Goal: Answer question/provide support

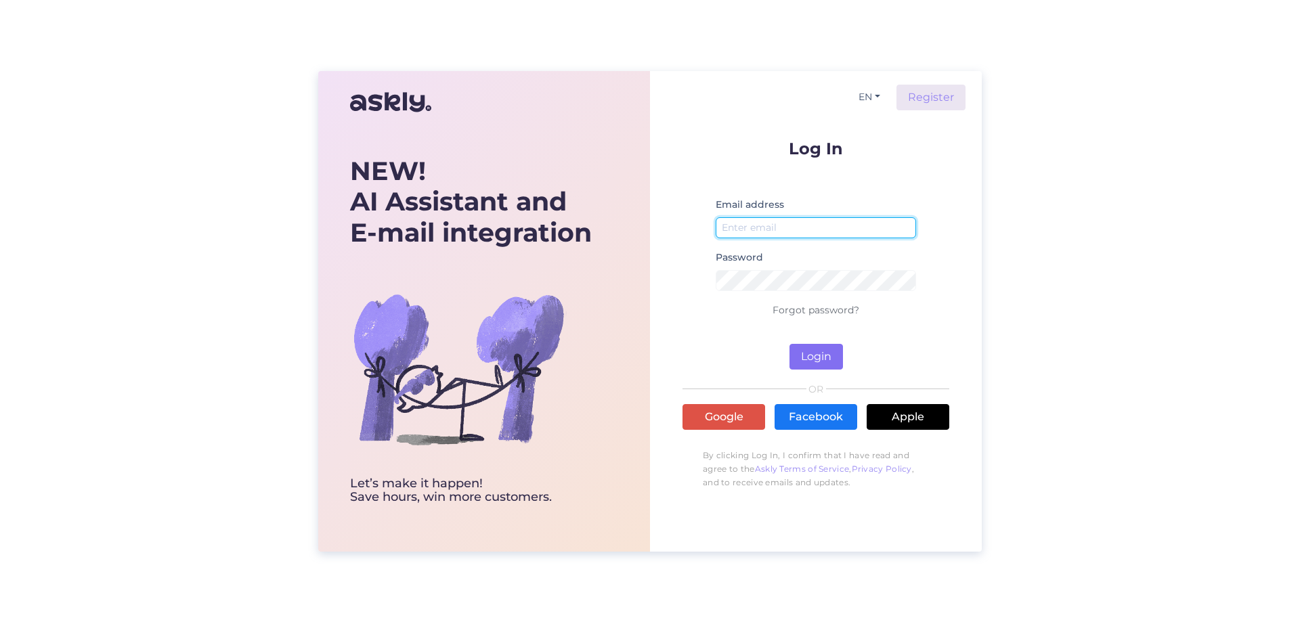
type input "[PERSON_NAME][EMAIL_ADDRESS][DOMAIN_NAME]"
click at [808, 349] on button "Login" at bounding box center [815, 357] width 53 height 26
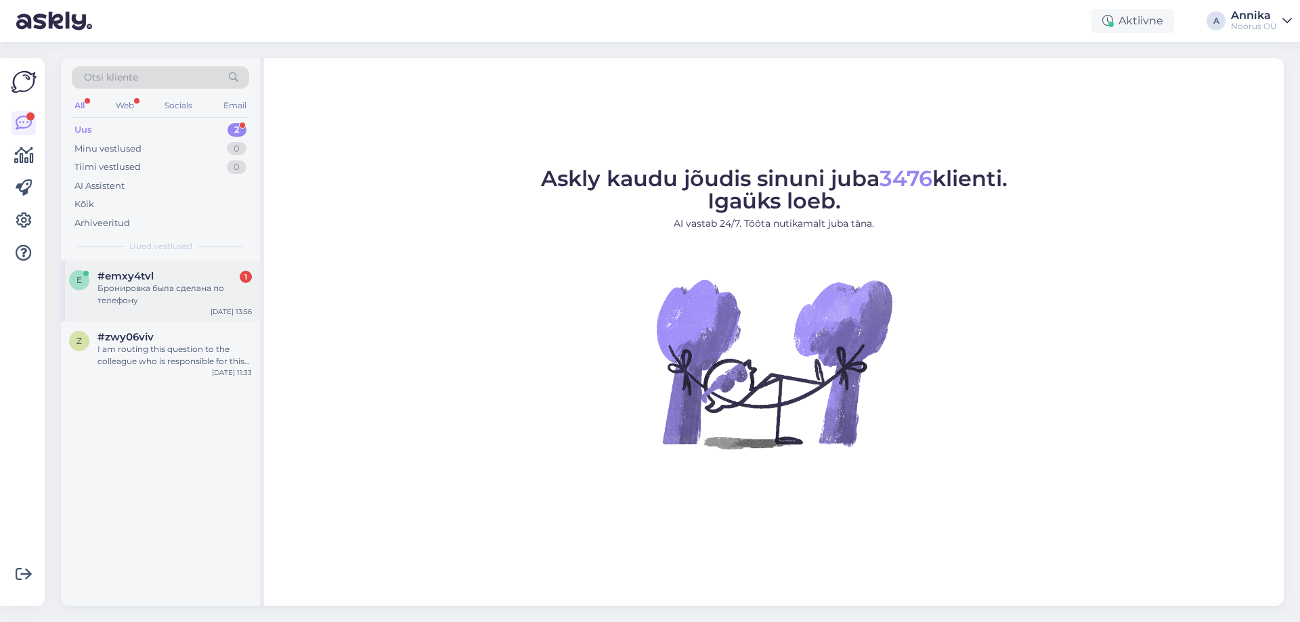
click at [168, 284] on div "Бронировка была сделана по телефону" at bounding box center [175, 294] width 154 height 24
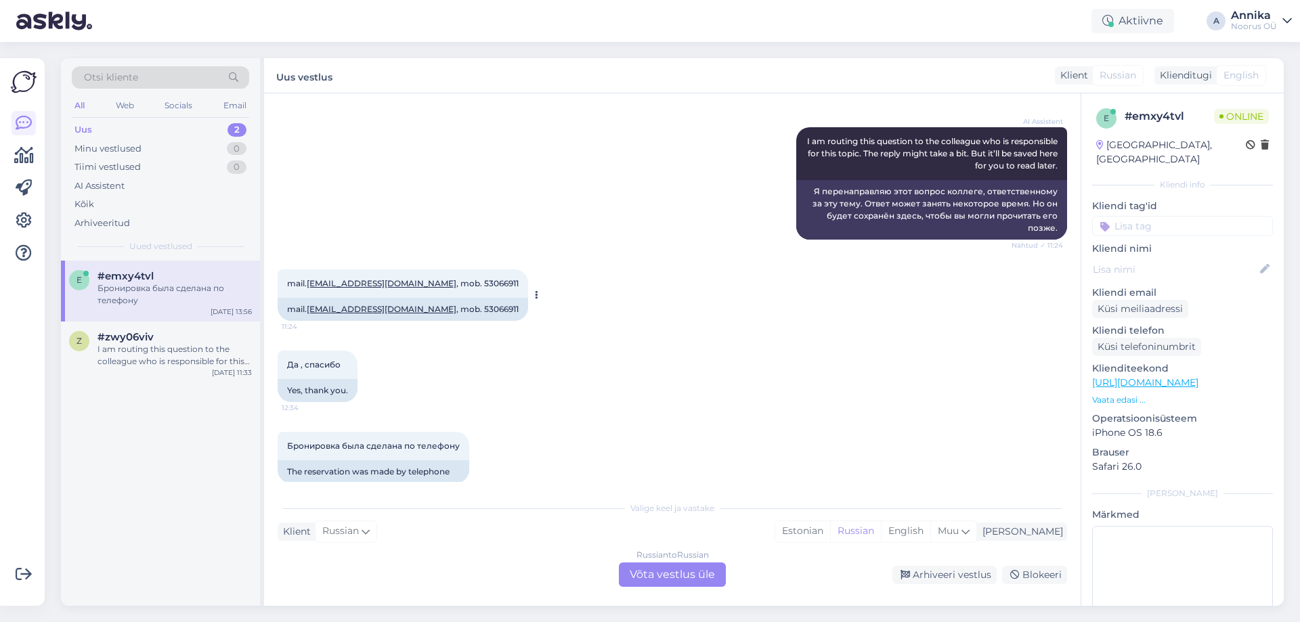
scroll to position [385, 0]
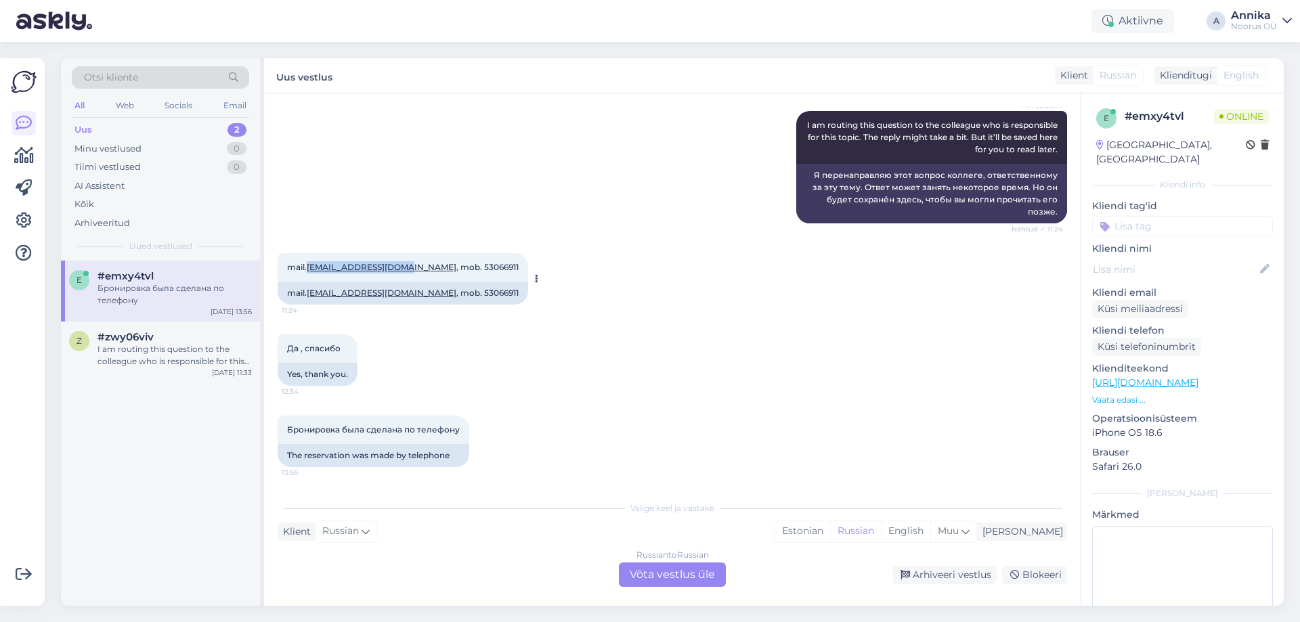
drag, startPoint x: 307, startPoint y: 264, endPoint x: 408, endPoint y: 268, distance: 100.3
click at [408, 268] on span "mail. [EMAIL_ADDRESS][DOMAIN_NAME] , mob. 53066911" at bounding box center [403, 267] width 232 height 10
copy span "[EMAIL_ADDRESS][DOMAIN_NAME]"
click at [540, 347] on div "Да , спасибо 12:34 Yes, thank you." at bounding box center [672, 360] width 789 height 81
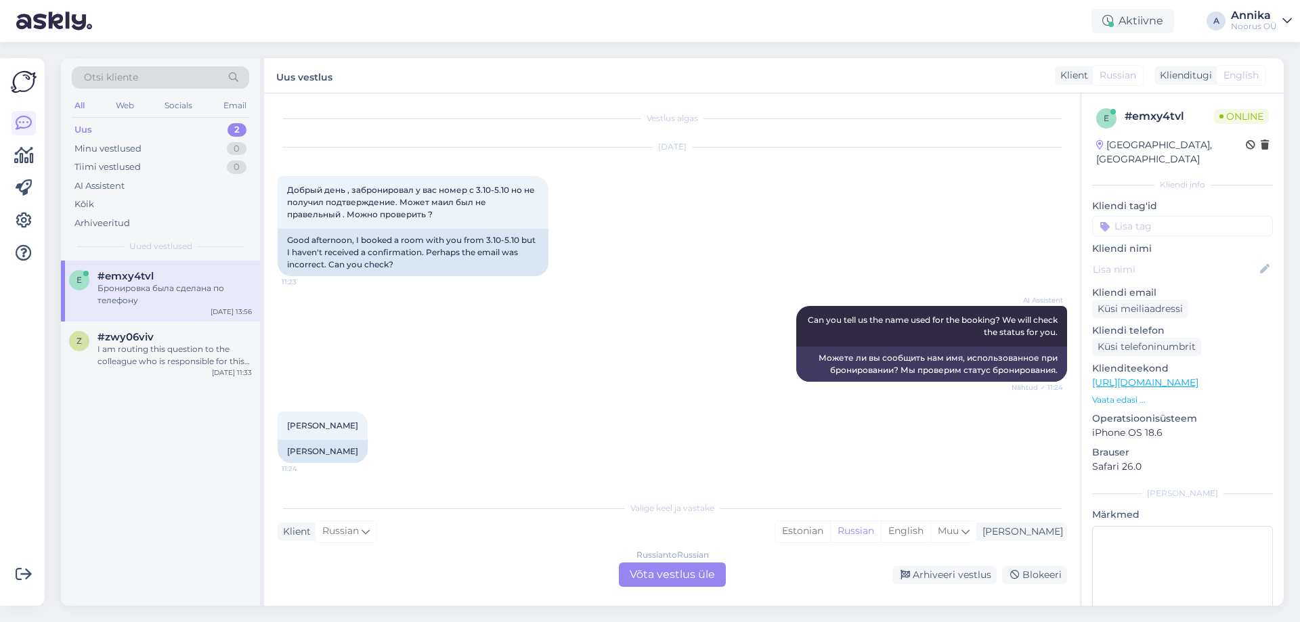
scroll to position [0, 0]
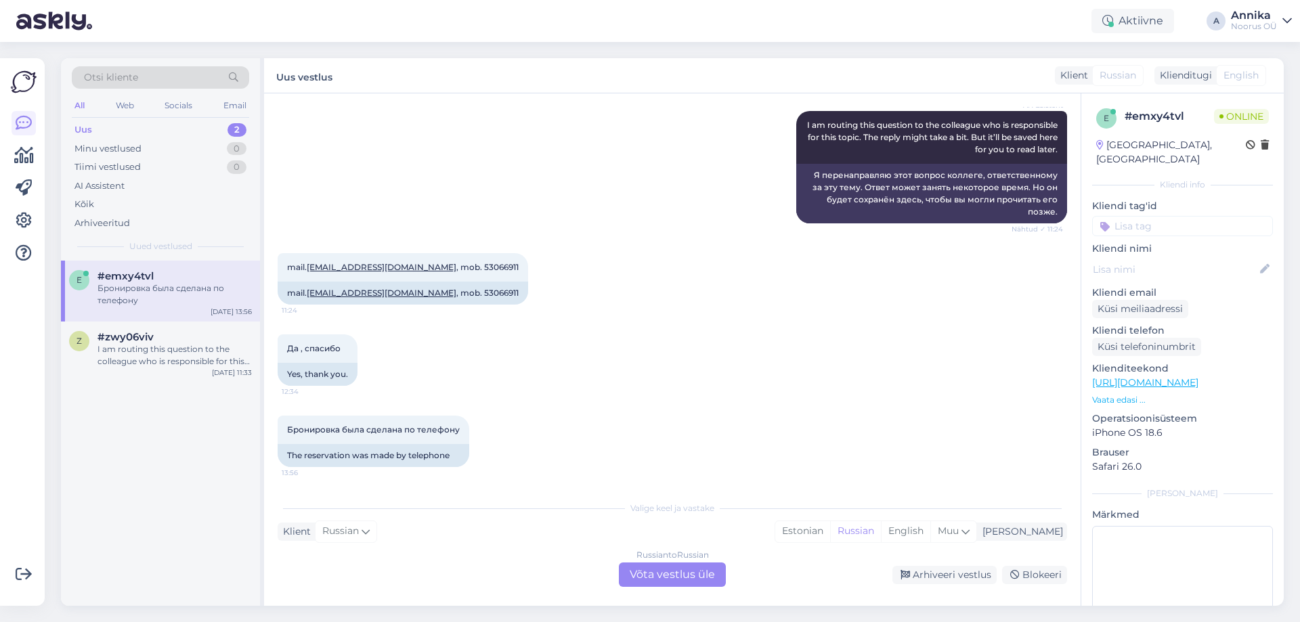
click at [660, 571] on div "Russian to Russian Võta vestlus üle" at bounding box center [672, 575] width 107 height 24
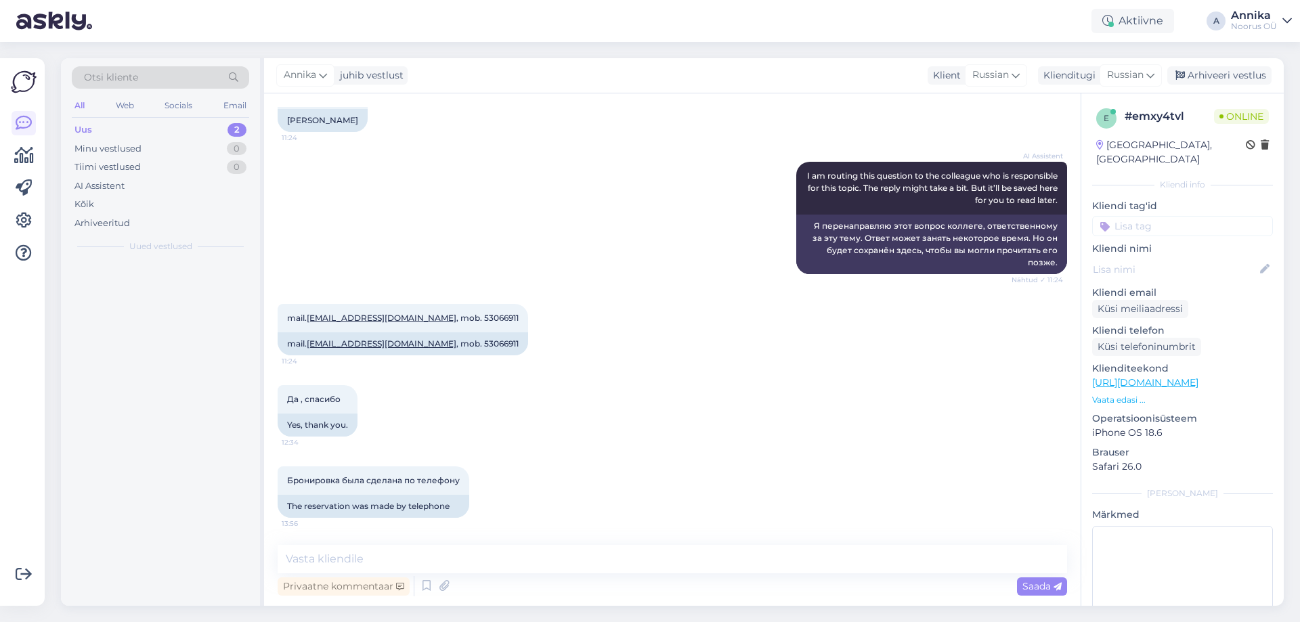
scroll to position [334, 0]
click at [394, 569] on textarea at bounding box center [672, 559] width 789 height 28
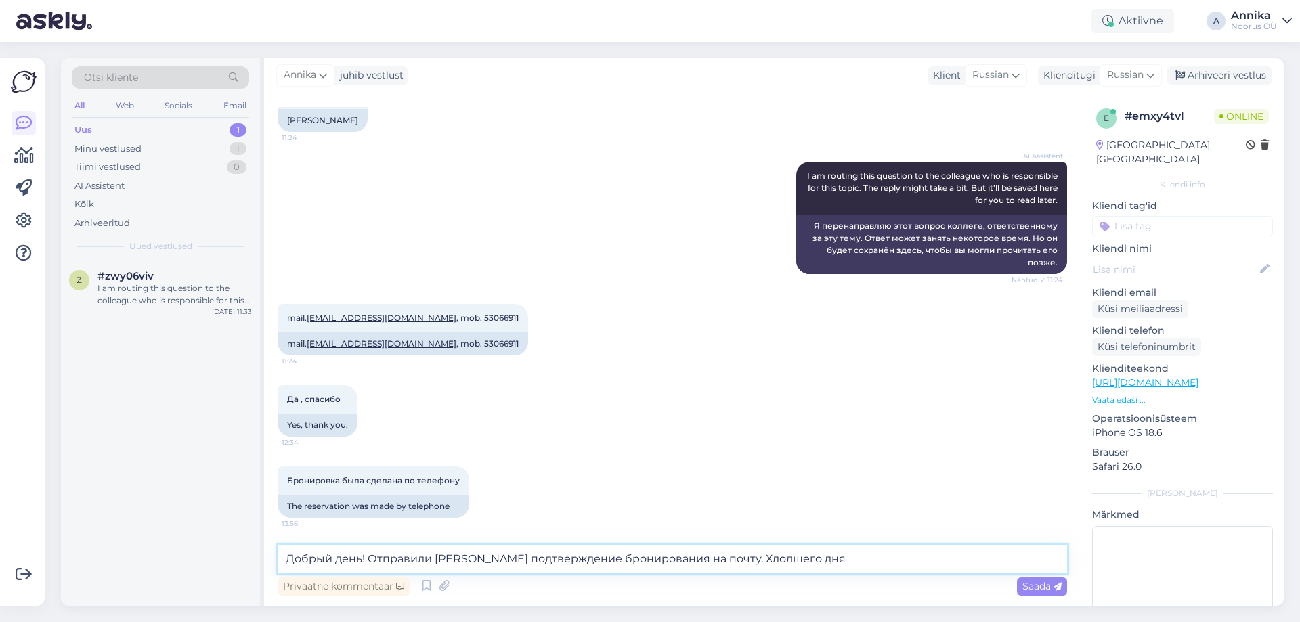
type textarea "Добрый день! Отправили [PERSON_NAME] подтверждение бронирования на почту. Хлолш…"
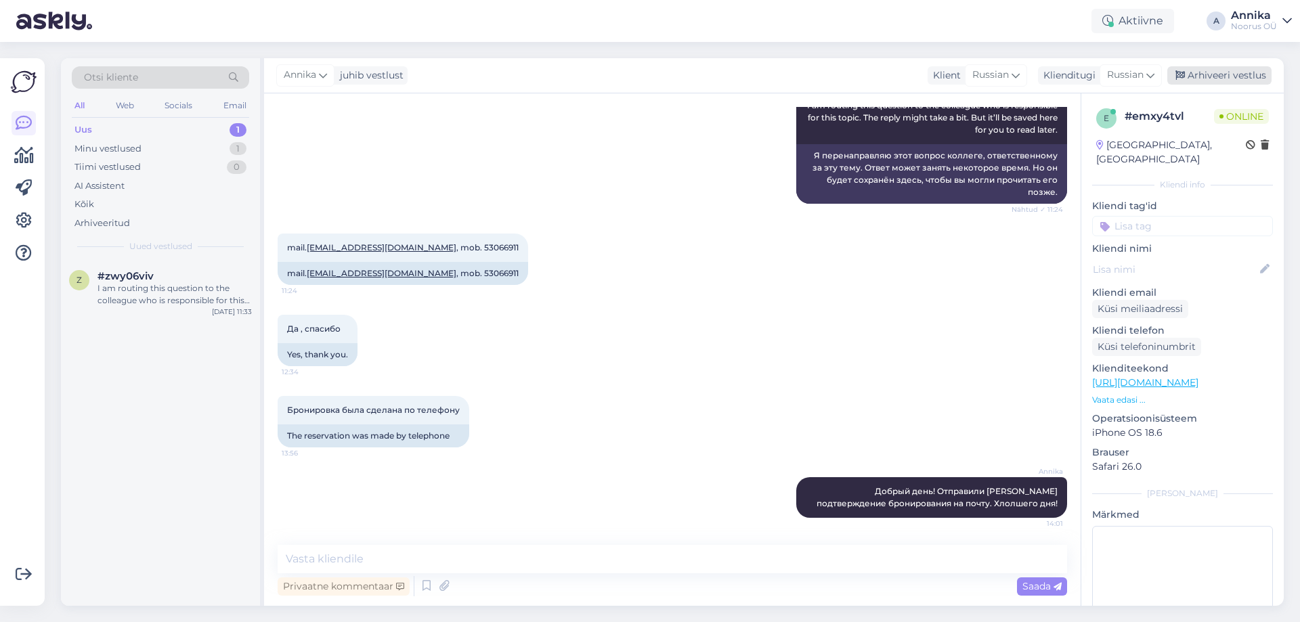
click at [1220, 82] on div "Arhiveeri vestlus" at bounding box center [1219, 75] width 104 height 18
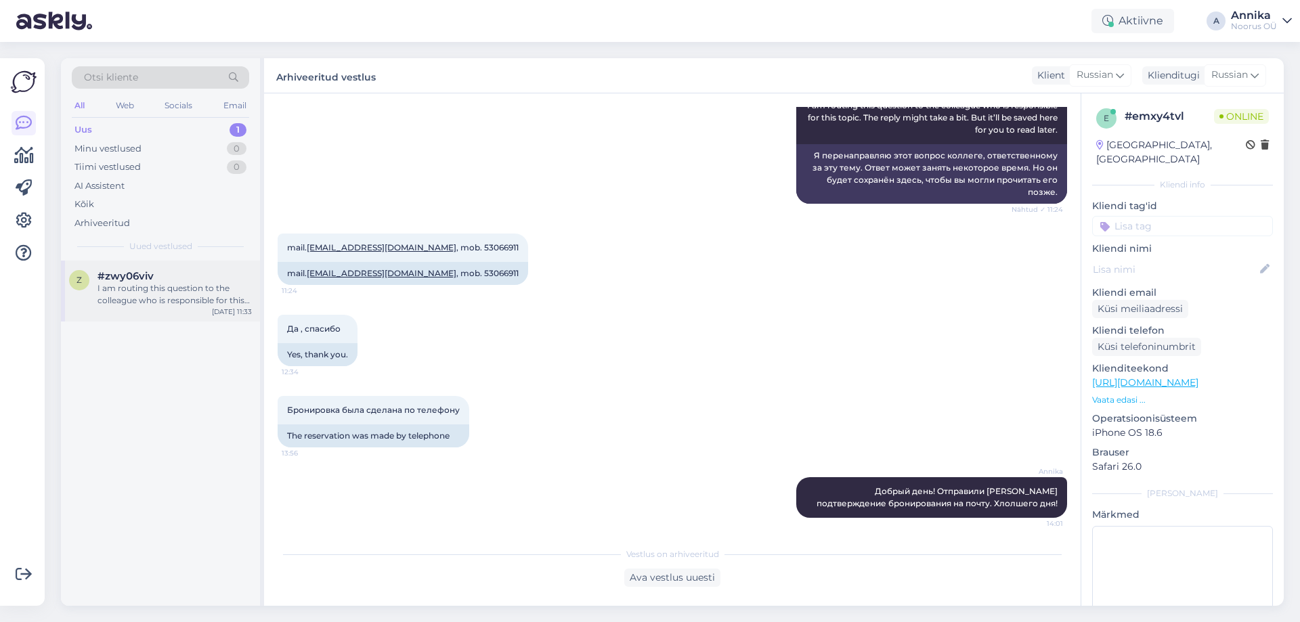
click at [192, 293] on div "I am routing this question to the colleague who is responsible for this topic. …" at bounding box center [175, 294] width 154 height 24
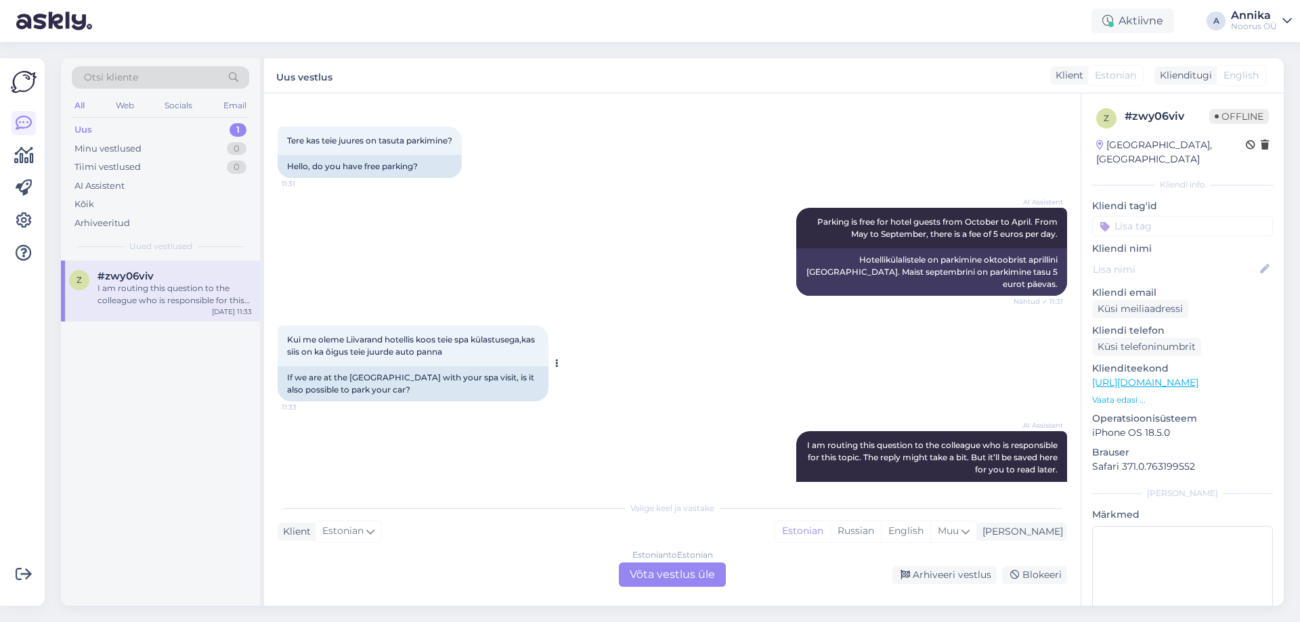
scroll to position [0, 0]
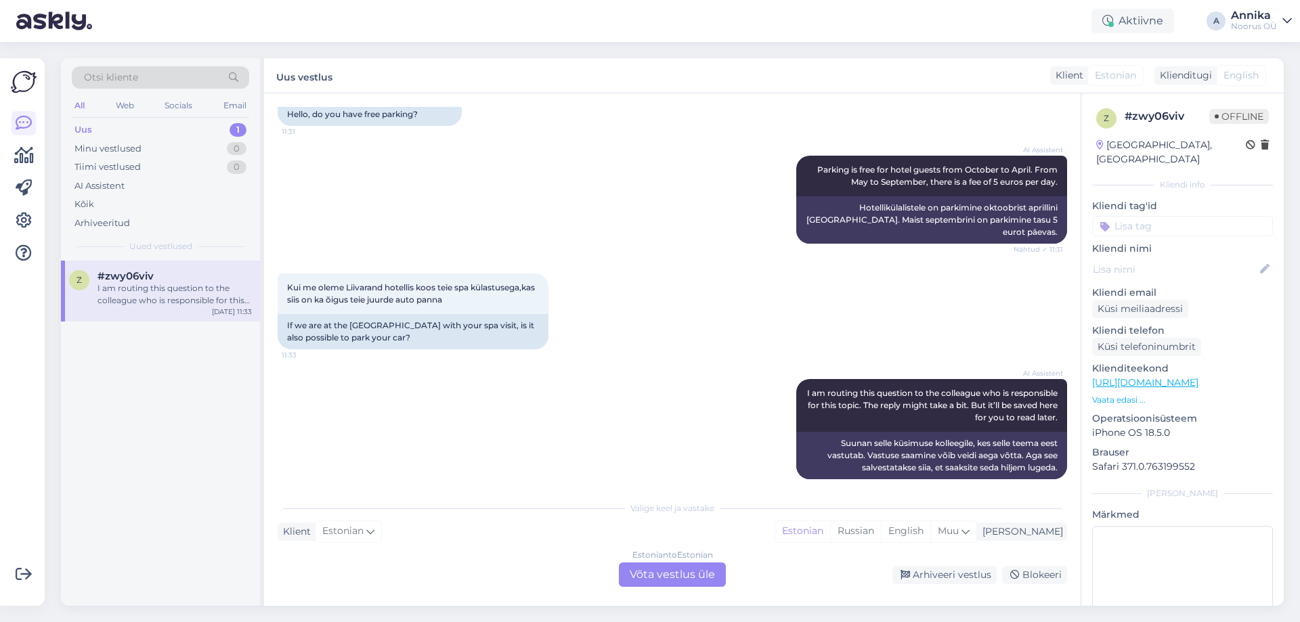
click at [630, 567] on div "Estonian to Estonian Võta vestlus üle" at bounding box center [672, 575] width 107 height 24
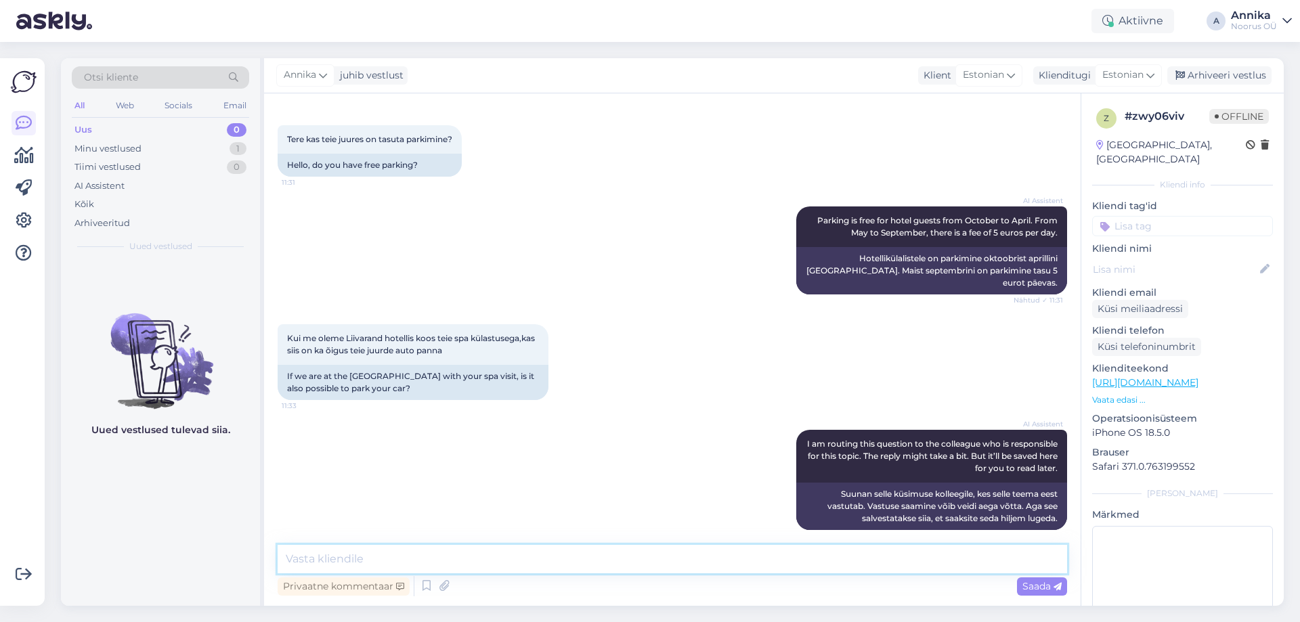
click at [359, 550] on textarea at bounding box center [672, 559] width 789 height 28
type textarea "Tere päevast! esimesest oktoobrist parkla on tasuta"
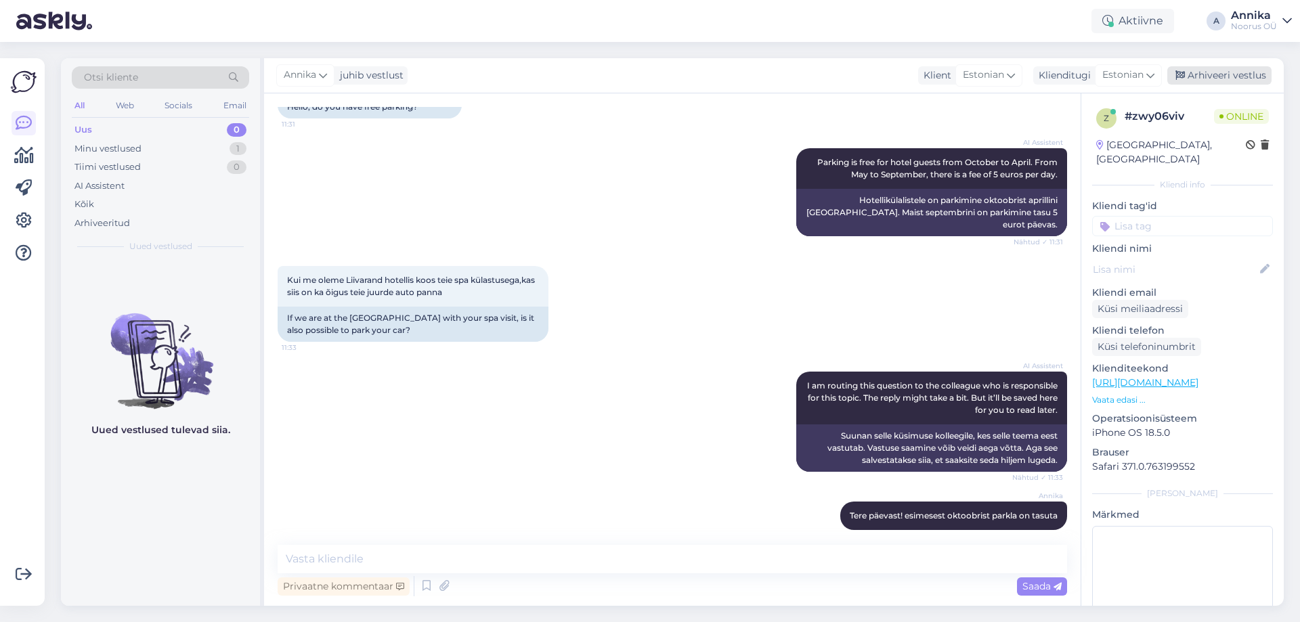
click at [1240, 70] on div "Arhiveeri vestlus" at bounding box center [1219, 75] width 104 height 18
